Goal: Information Seeking & Learning: Learn about a topic

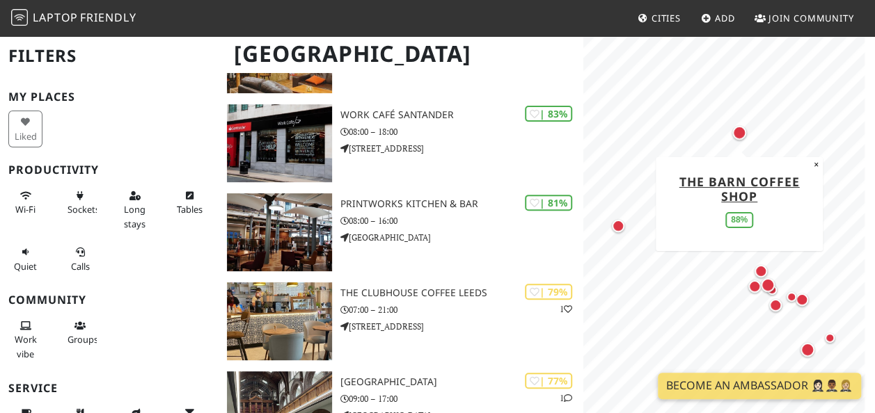
scroll to position [186, 0]
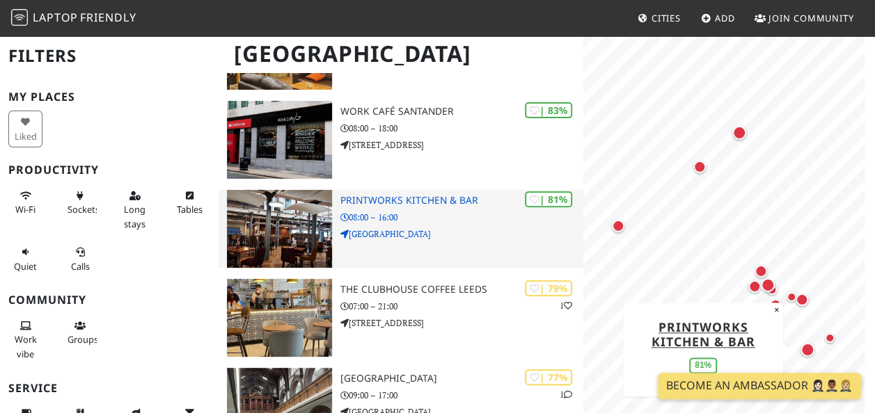
click at [420, 199] on h3 "Printworks Kitchen & Bar" at bounding box center [461, 201] width 243 height 12
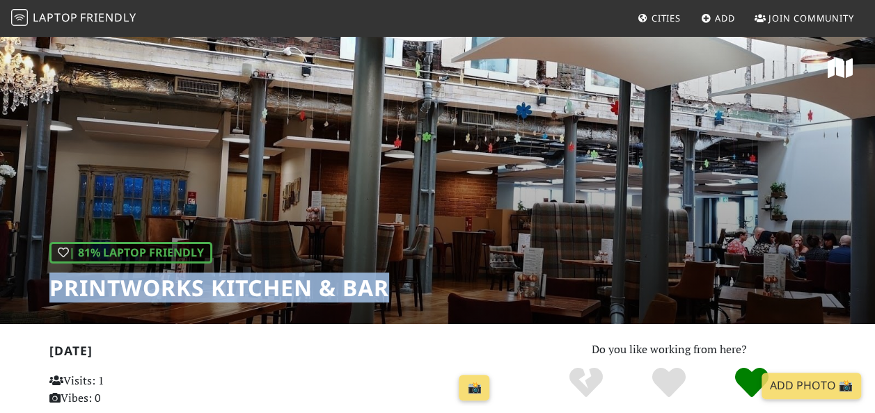
drag, startPoint x: 386, startPoint y: 291, endPoint x: 53, endPoint y: 291, distance: 333.3
click at [53, 291] on h1 "Printworks Kitchen & Bar" at bounding box center [219, 288] width 340 height 26
copy h1 "Printworks Kitchen & Bar"
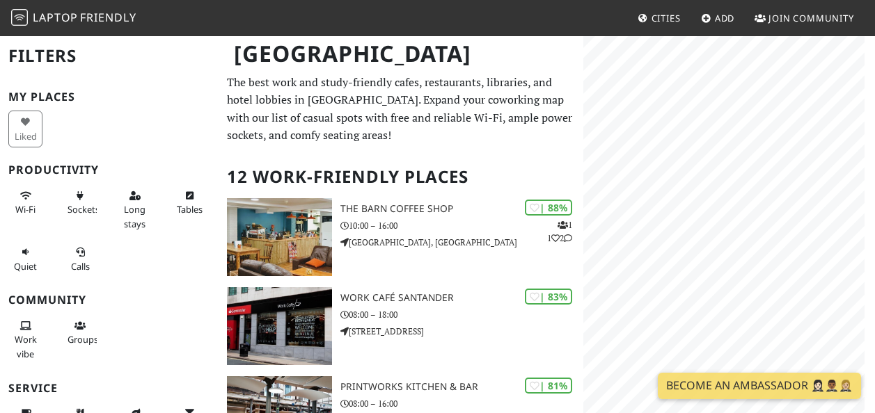
scroll to position [186, 0]
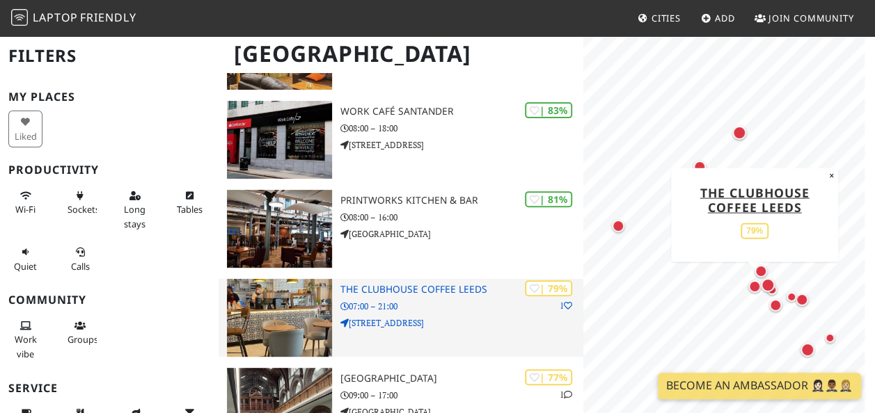
click at [398, 287] on h3 "The Clubhouse Coffee Leeds" at bounding box center [461, 290] width 243 height 12
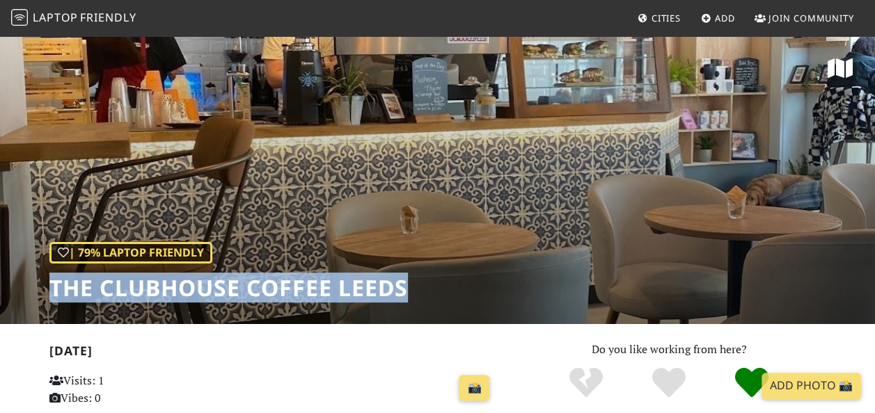
drag, startPoint x: 406, startPoint y: 293, endPoint x: 52, endPoint y: 280, distance: 354.4
click at [52, 280] on h1 "The Clubhouse Coffee Leeds" at bounding box center [228, 288] width 358 height 26
copy h1 "The Clubhouse Coffee Leeds"
